Goal: Information Seeking & Learning: Learn about a topic

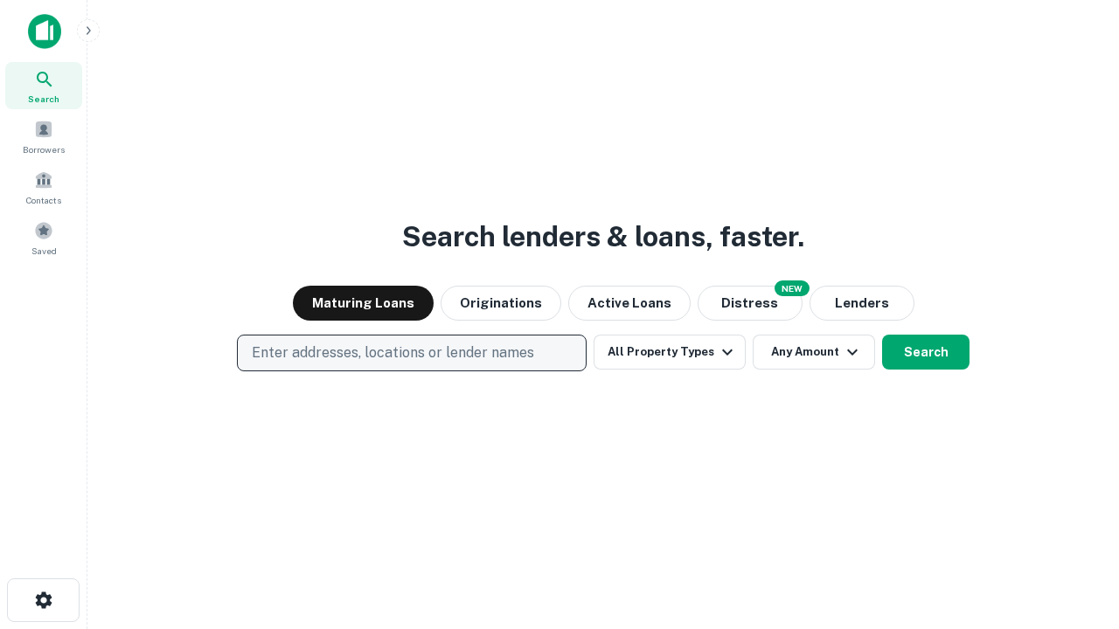
click at [411, 353] on p "Enter addresses, locations or lender names" at bounding box center [393, 353] width 282 height 21
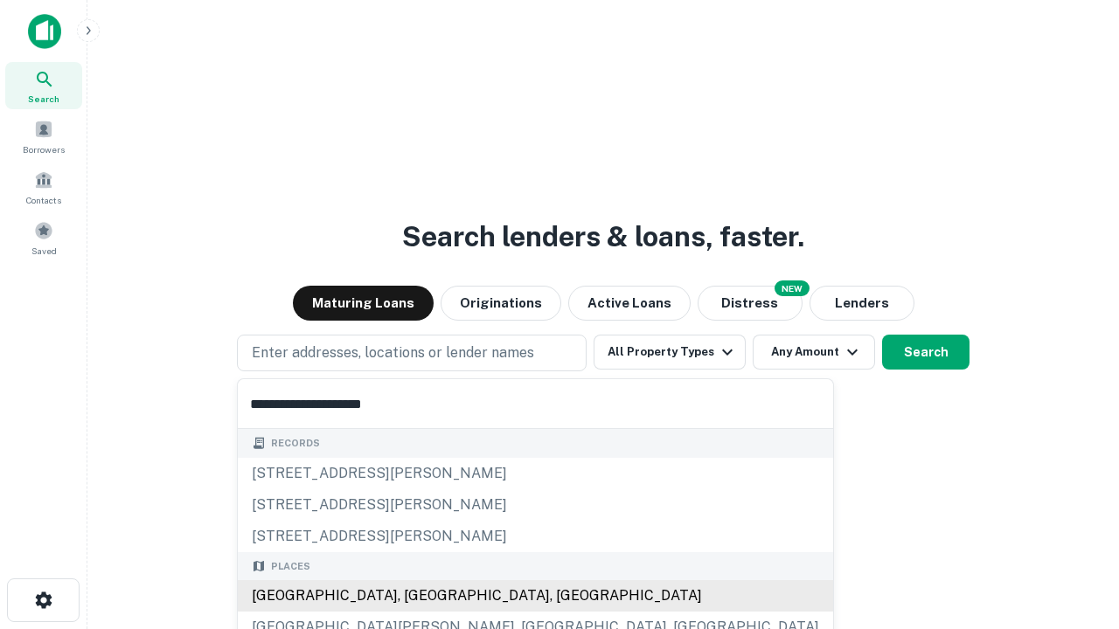
click at [418, 596] on div "[GEOGRAPHIC_DATA], [GEOGRAPHIC_DATA], [GEOGRAPHIC_DATA]" at bounding box center [535, 595] width 595 height 31
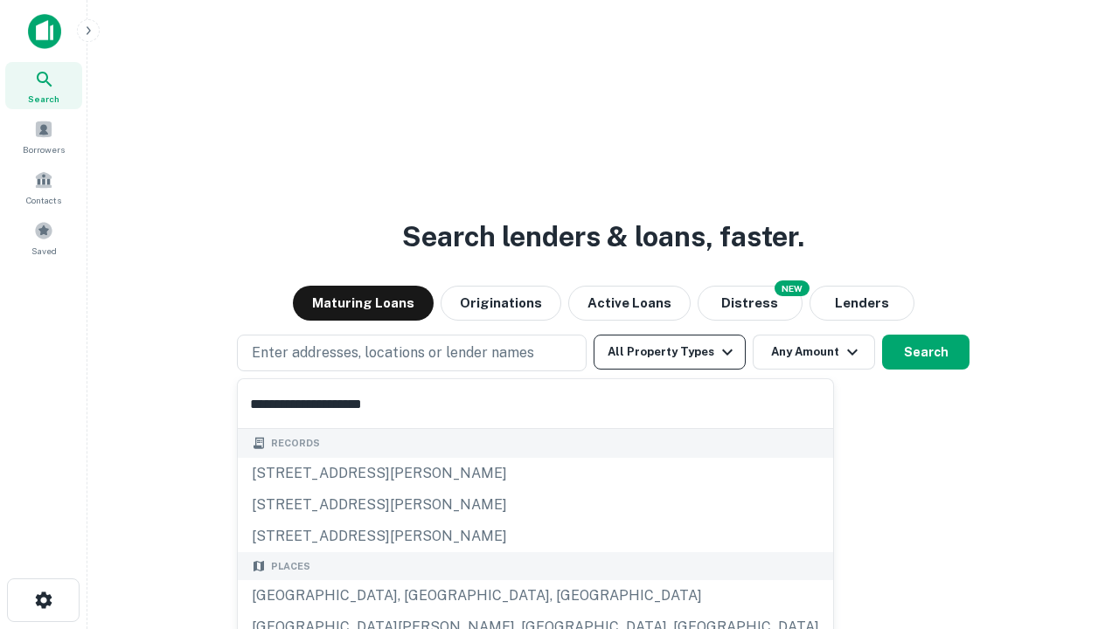
click at [669, 352] on button "All Property Types" at bounding box center [669, 352] width 152 height 35
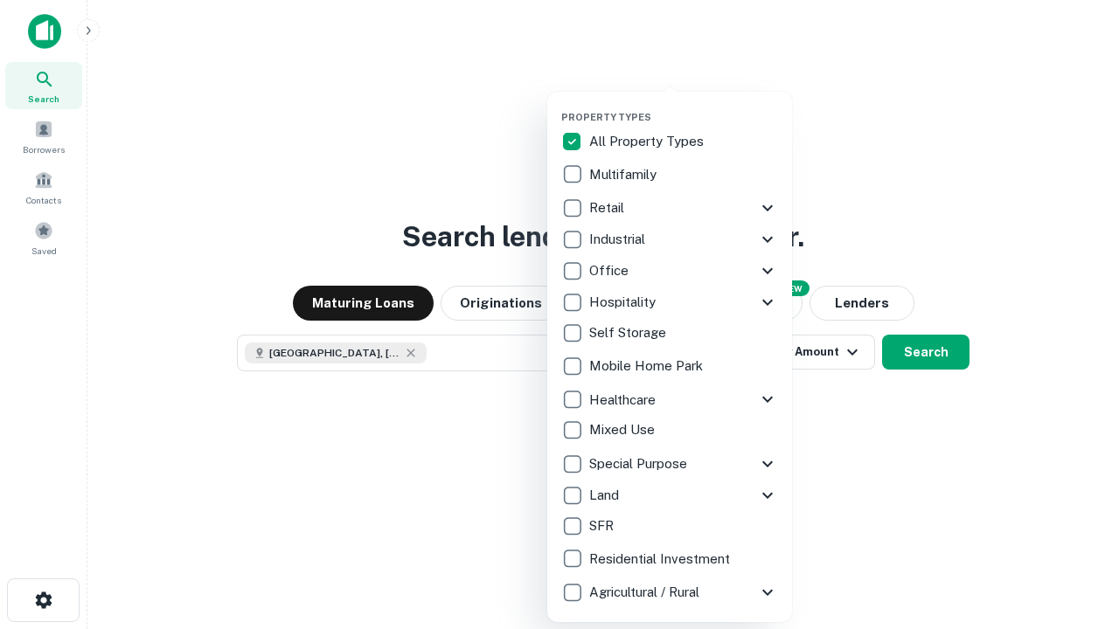
click at [683, 106] on button "button" at bounding box center [683, 106] width 245 height 1
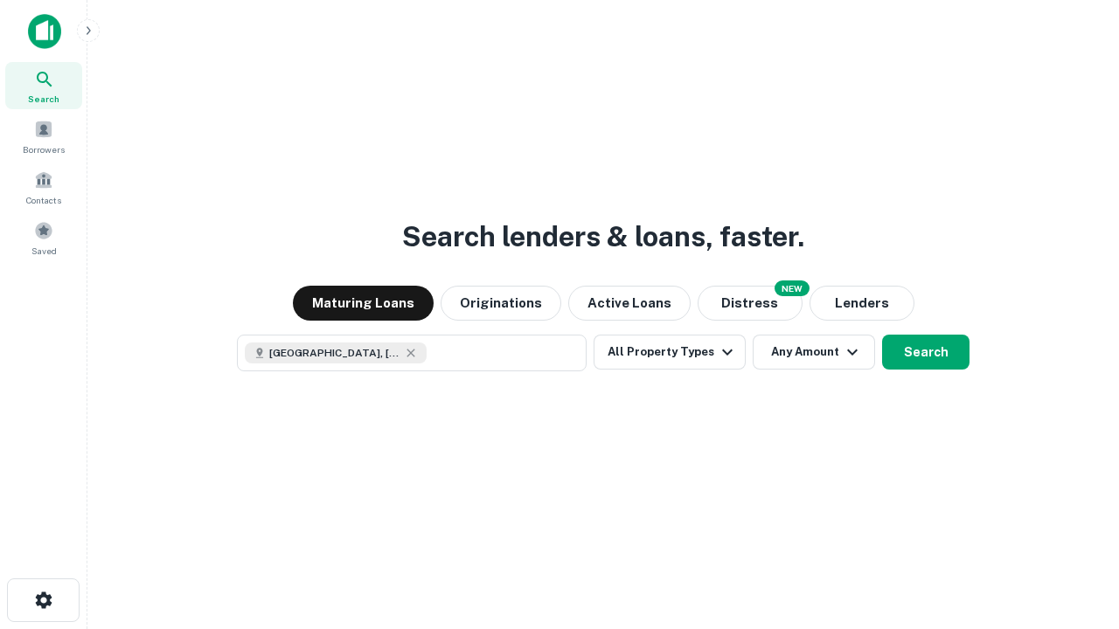
scroll to position [28, 0]
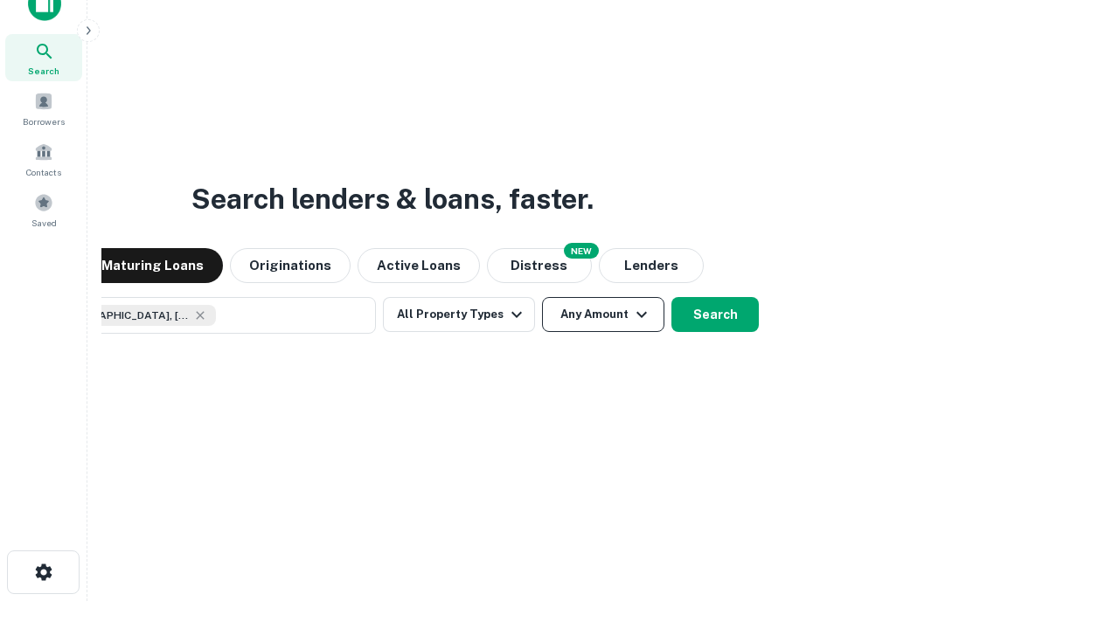
click at [542, 297] on button "Any Amount" at bounding box center [603, 314] width 122 height 35
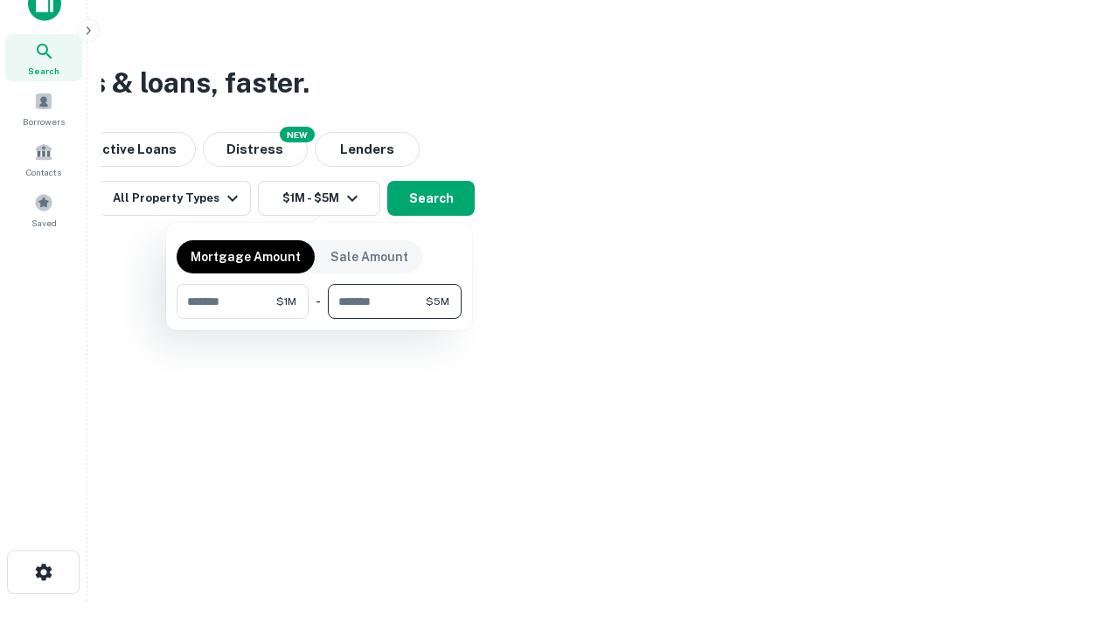
type input "*******"
click at [319, 319] on button "button" at bounding box center [319, 319] width 285 height 1
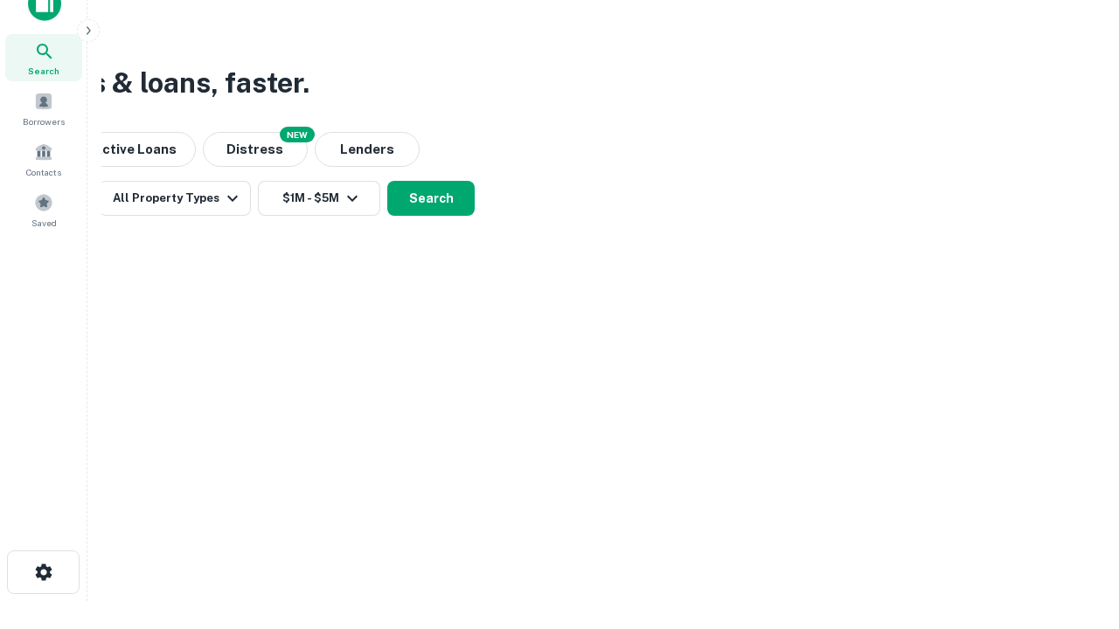
scroll to position [28, 0]
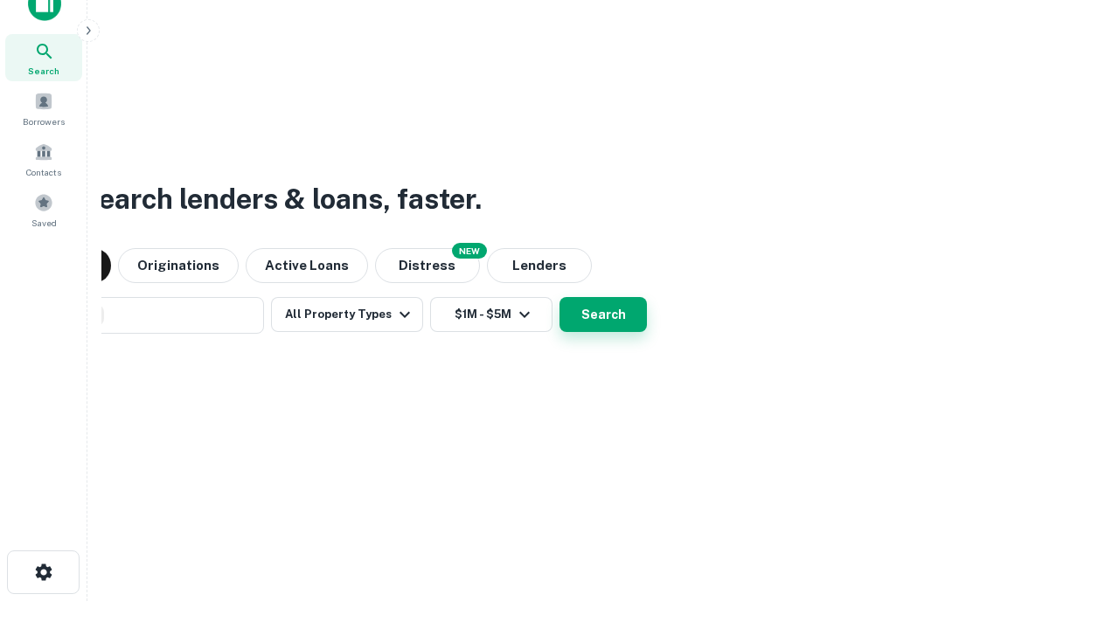
click at [559, 297] on button "Search" at bounding box center [602, 314] width 87 height 35
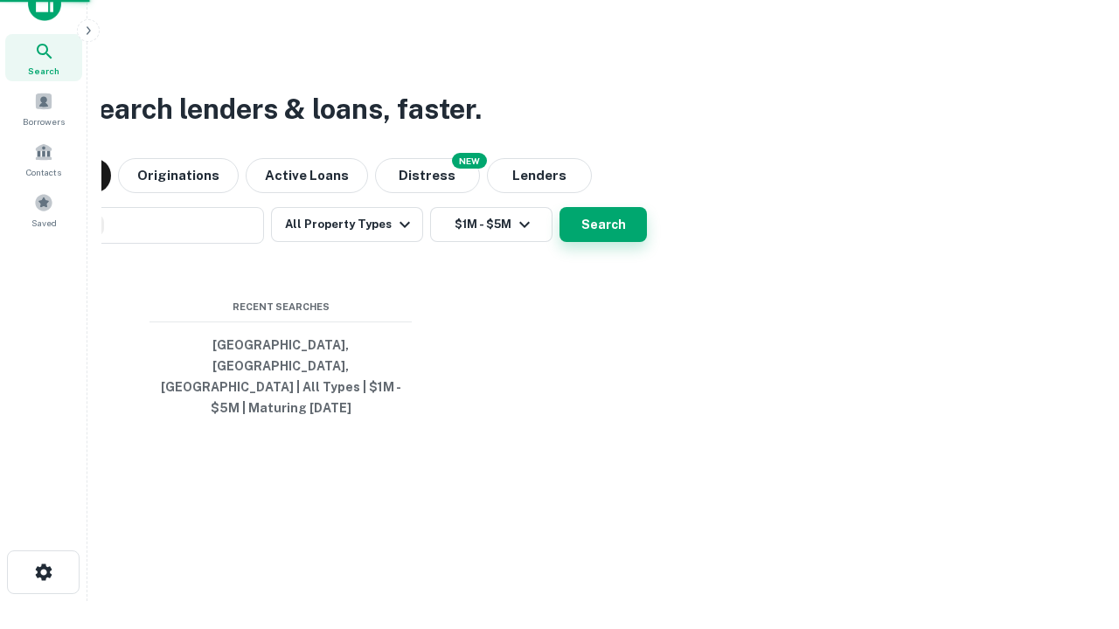
scroll to position [57, 495]
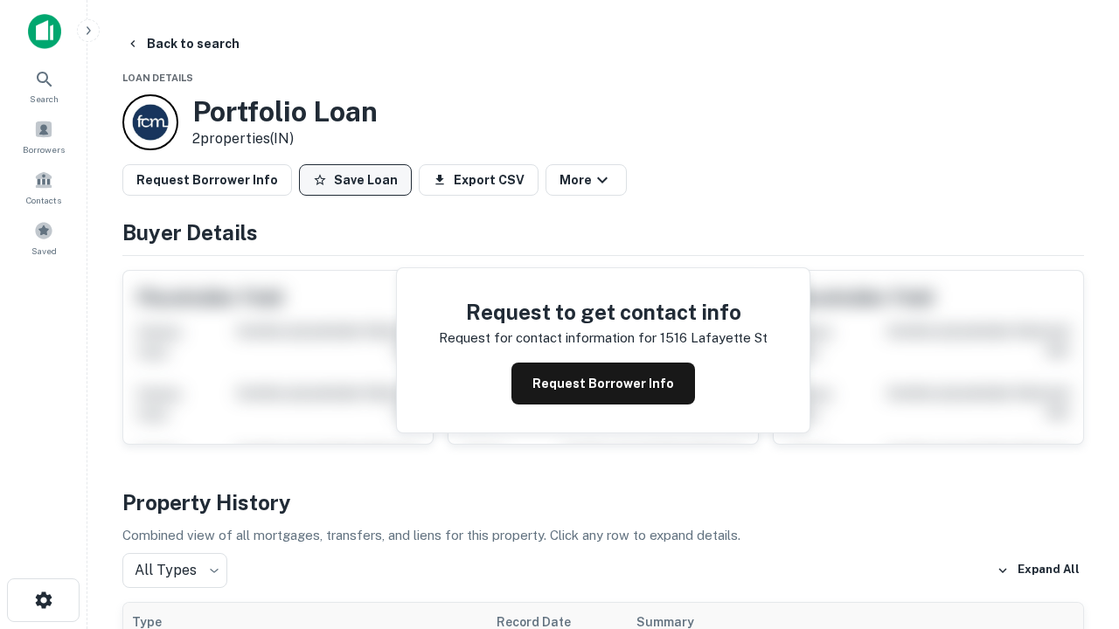
click at [355, 180] on button "Save Loan" at bounding box center [355, 179] width 113 height 31
click at [359, 180] on button "Loan Saved" at bounding box center [359, 179] width 121 height 31
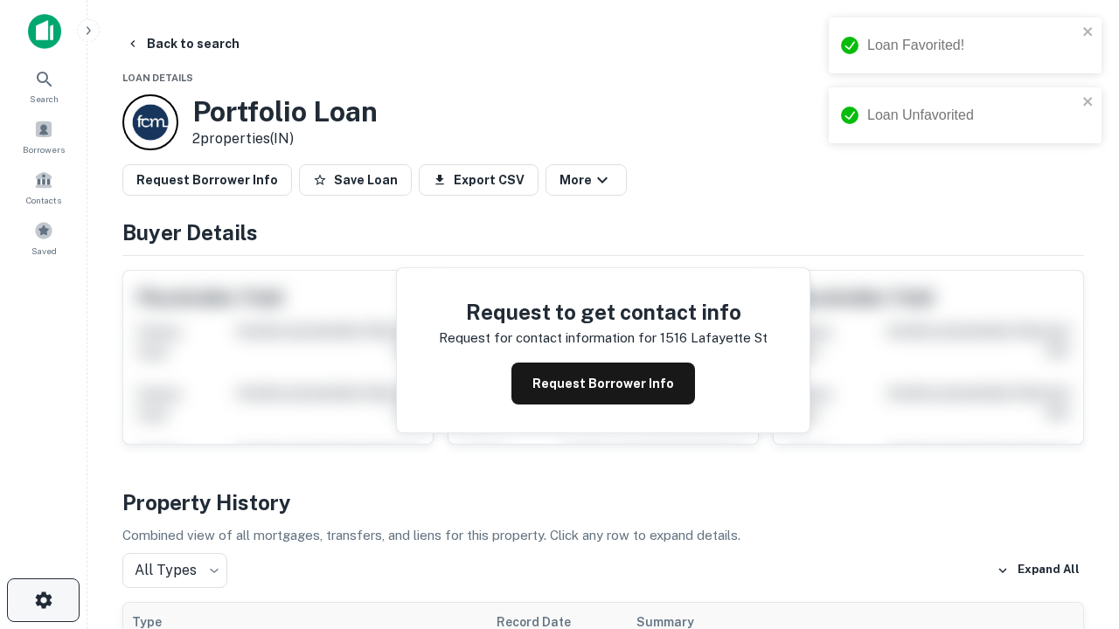
click at [43, 600] on icon "button" at bounding box center [43, 600] width 21 height 21
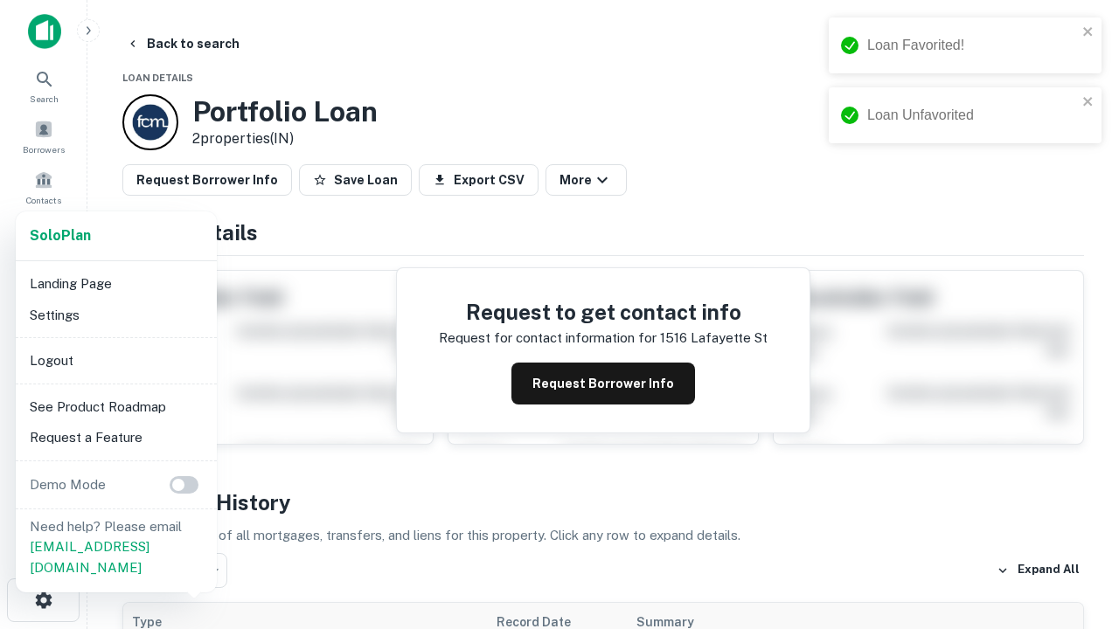
click at [115, 360] on li "Logout" at bounding box center [116, 360] width 187 height 31
